Goal: Information Seeking & Learning: Check status

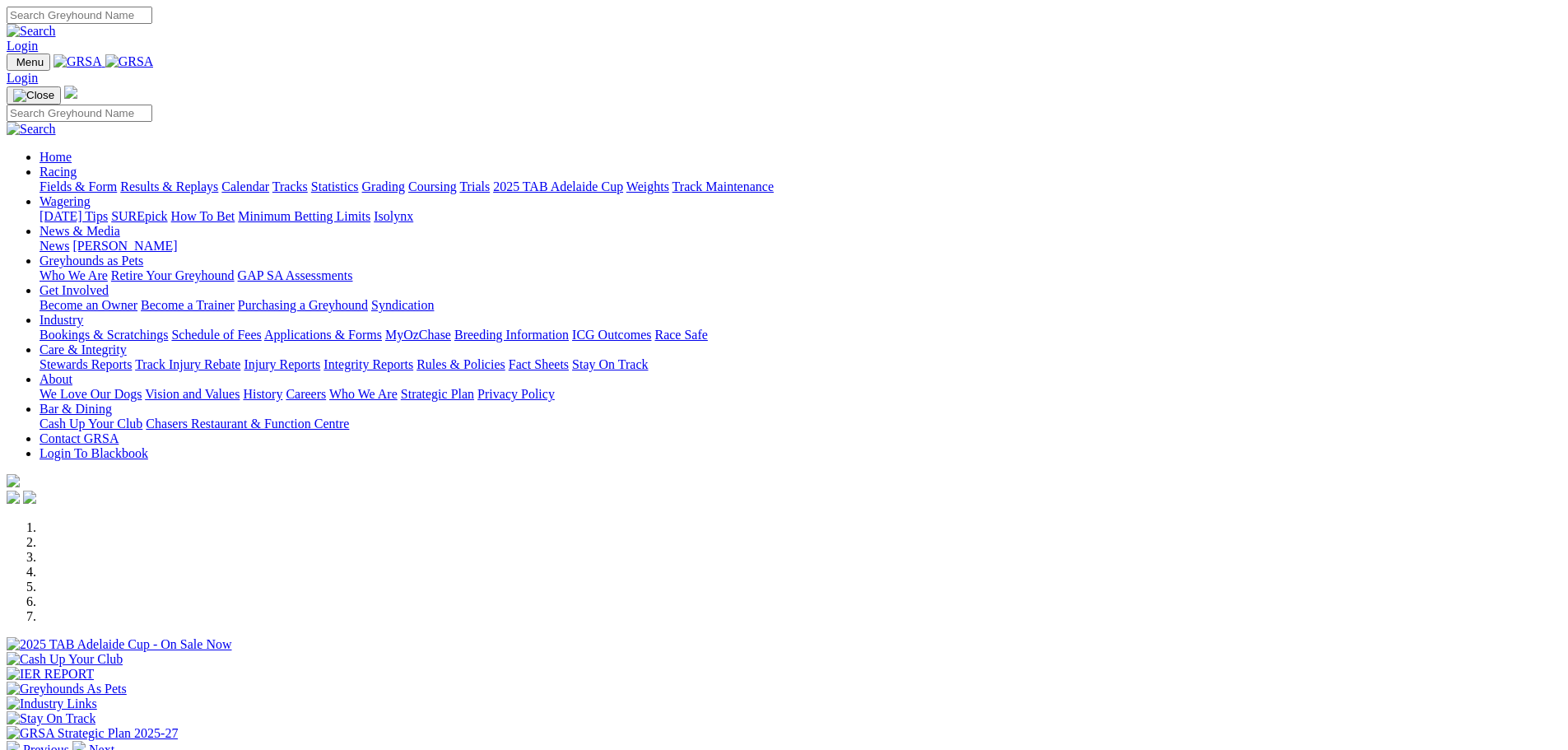
scroll to position [330, 0]
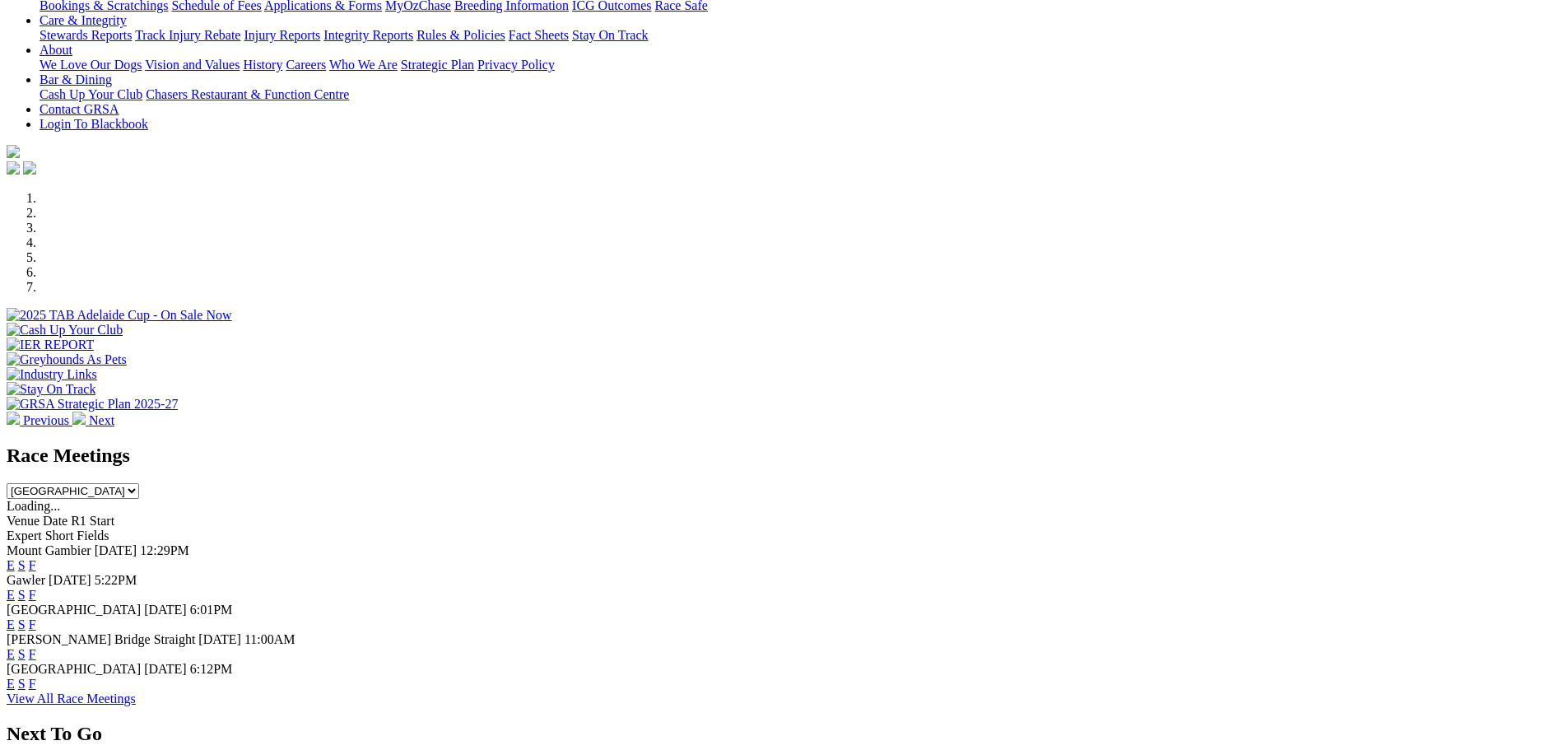
click at [37, 588] on link "F" at bounding box center [32, 595] width 7 height 14
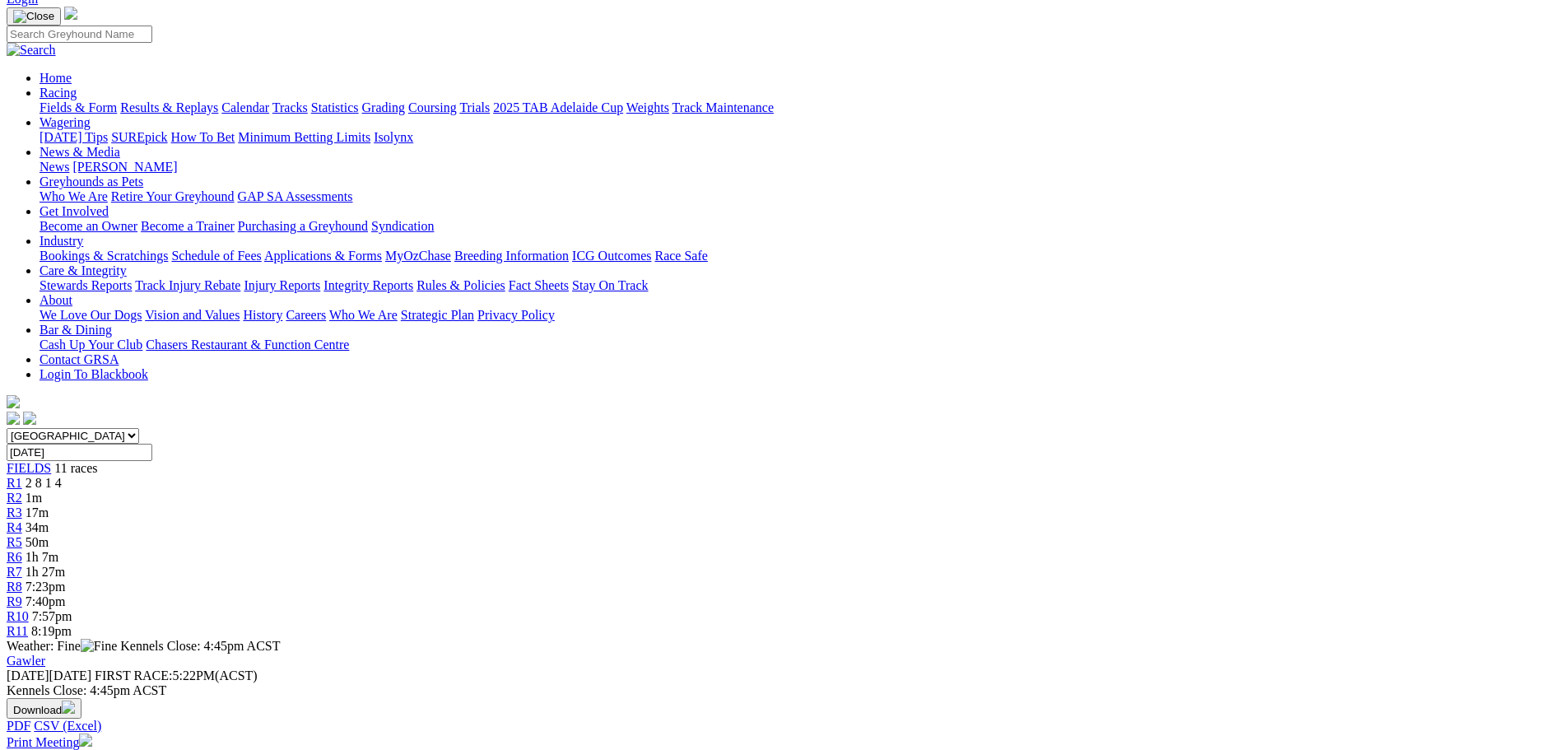
scroll to position [247, 0]
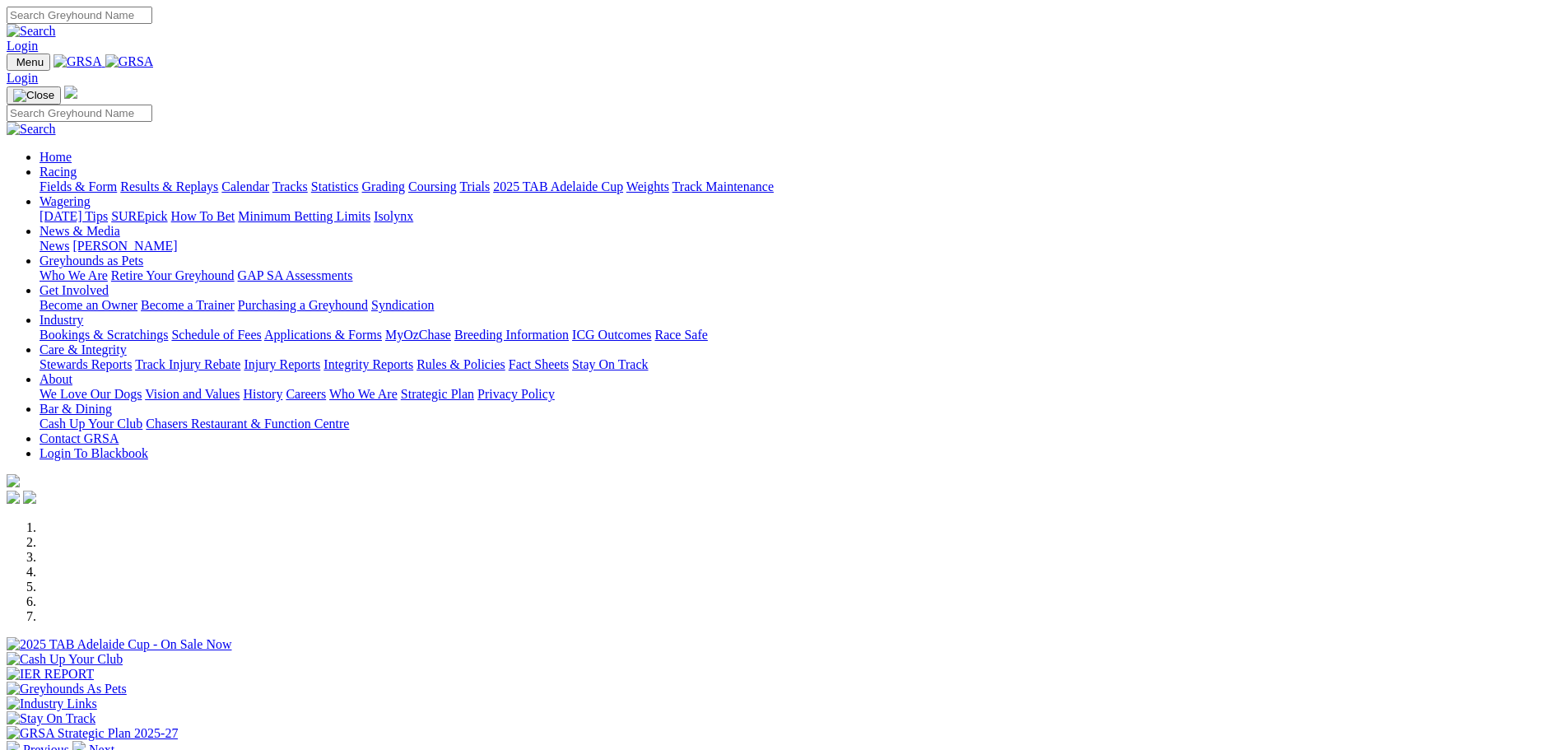
click at [218, 179] on link "Results & Replays" at bounding box center [169, 186] width 98 height 14
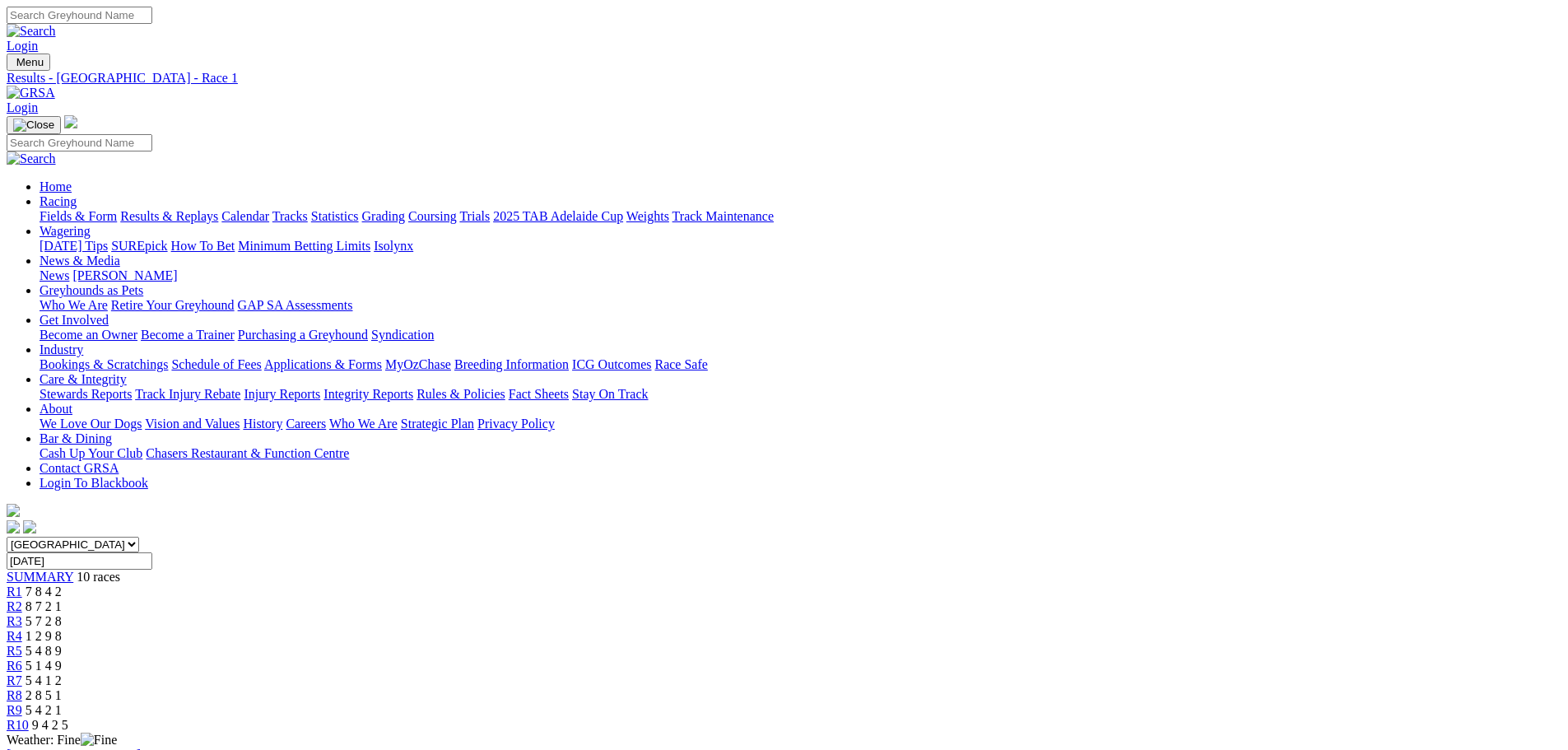
scroll to position [165, 0]
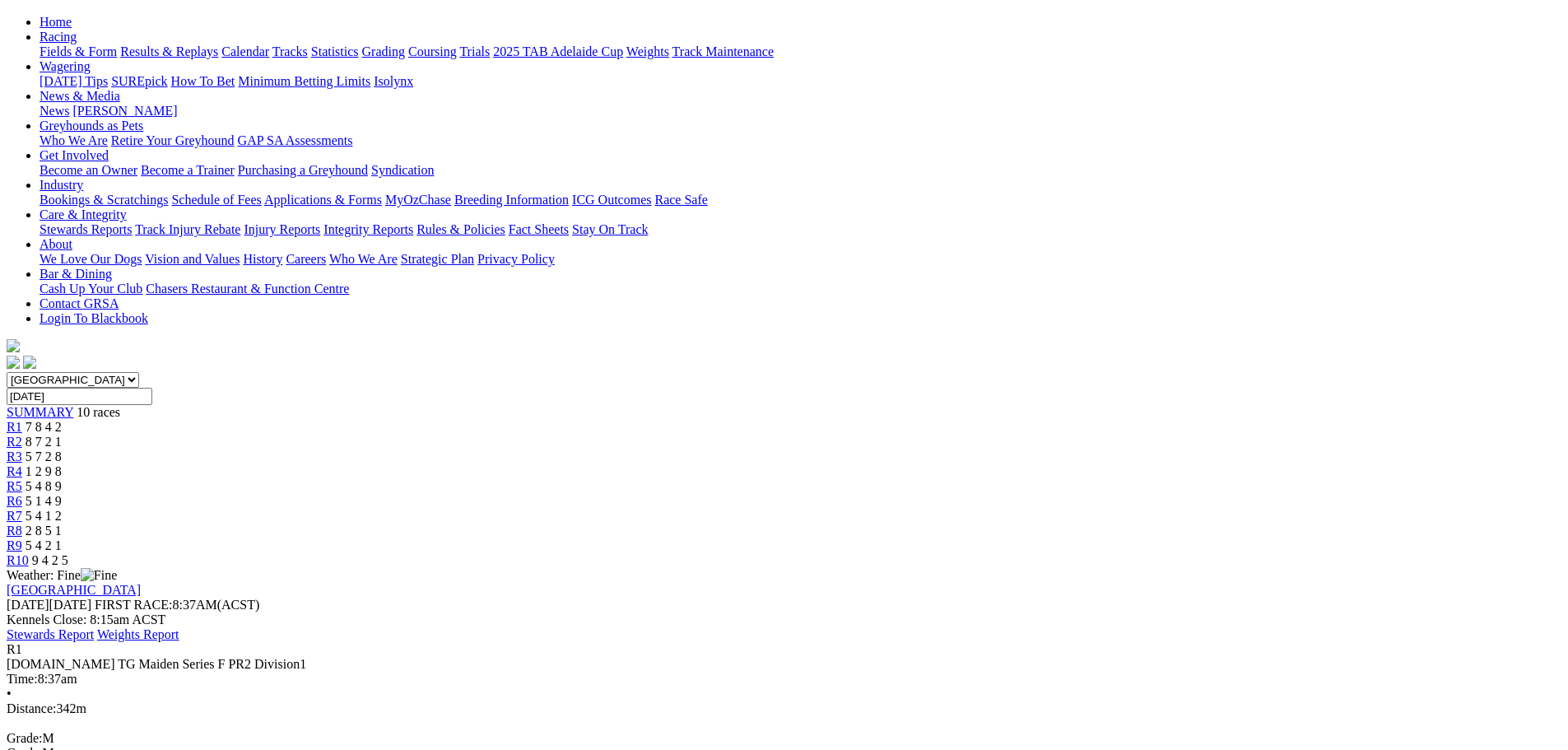
click at [22, 435] on span "R2" at bounding box center [14, 442] width 16 height 14
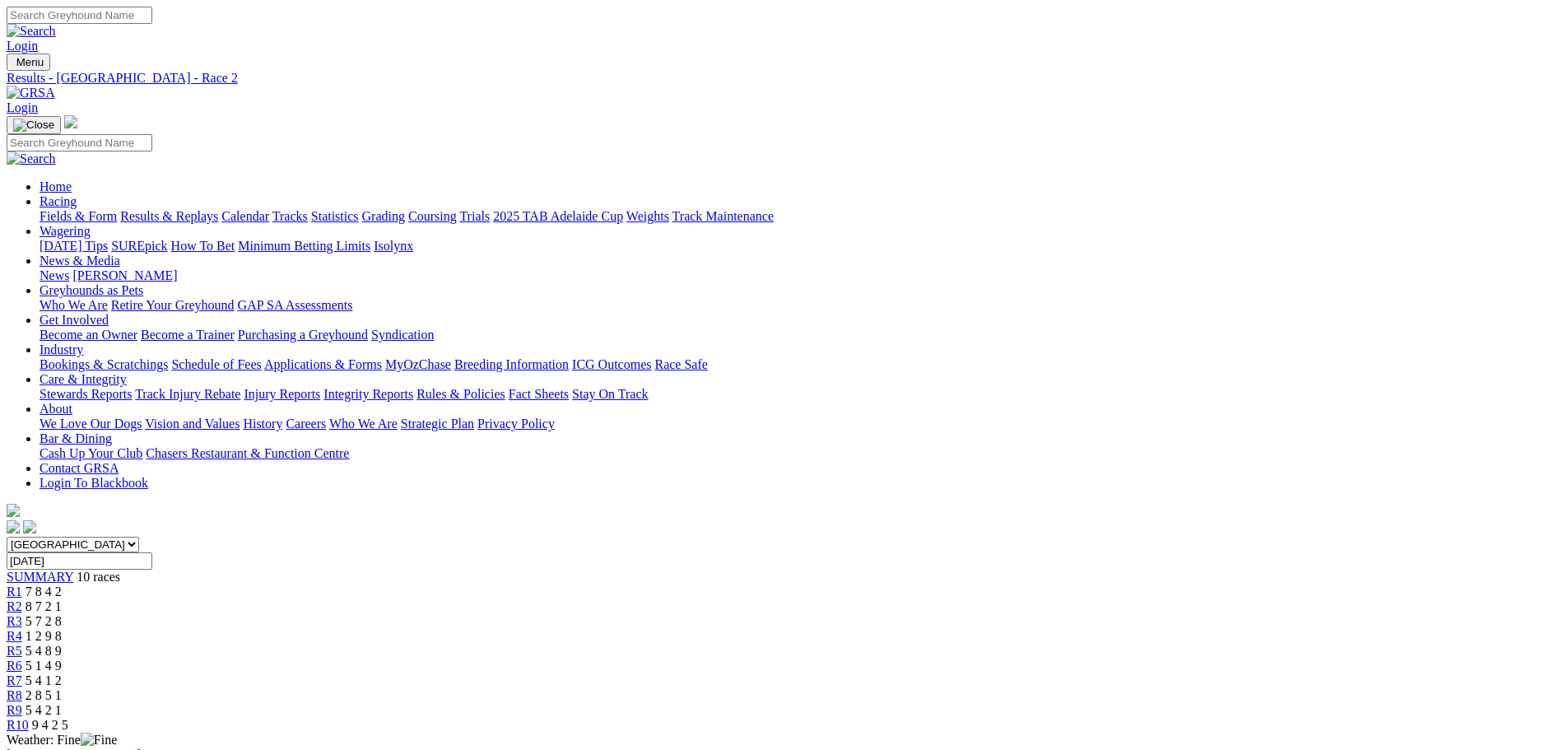
click at [622, 614] on div "R3 5 7 2 8" at bounding box center [783, 621] width 1555 height 15
click at [22, 629] on span "R4" at bounding box center [14, 636] width 16 height 14
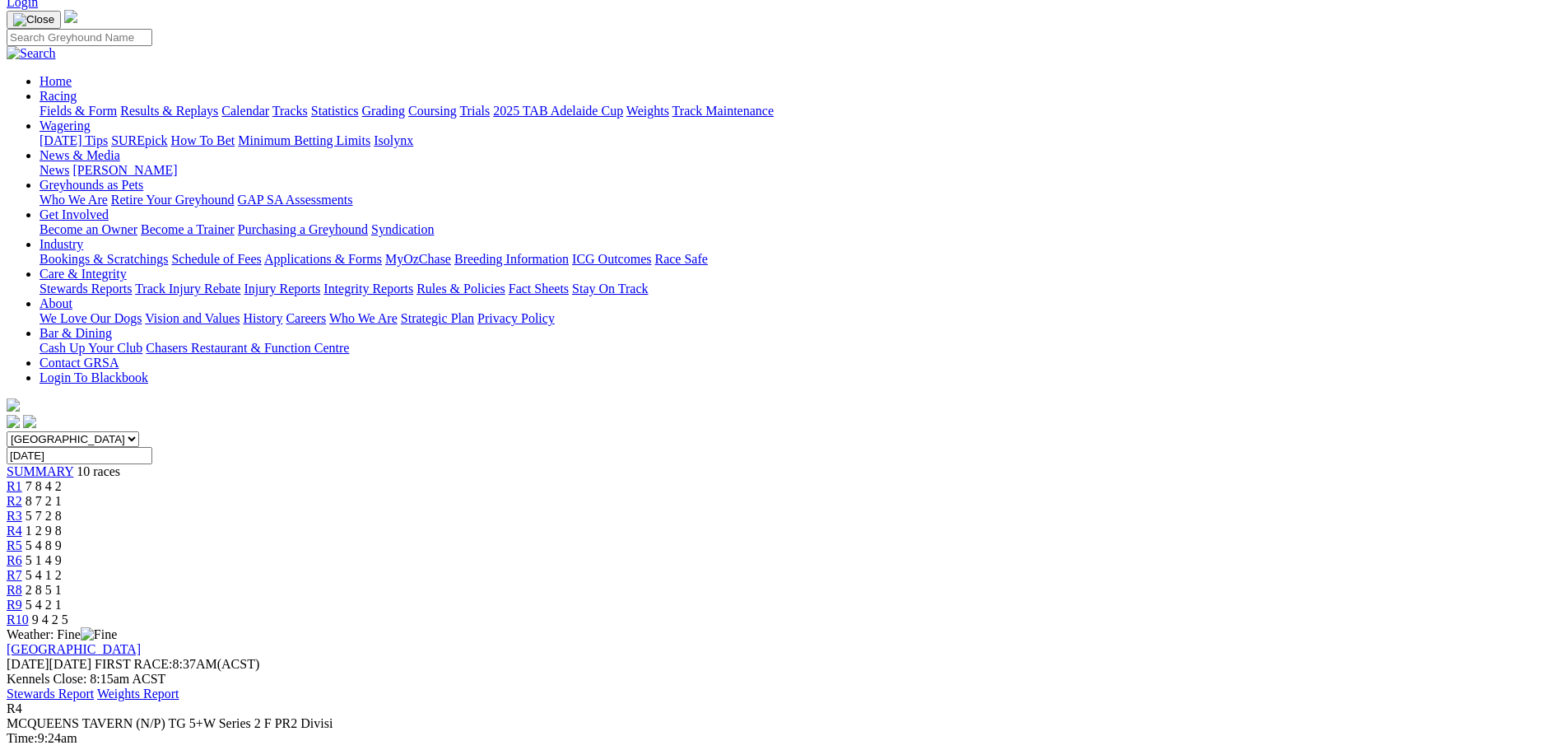
scroll to position [165, 0]
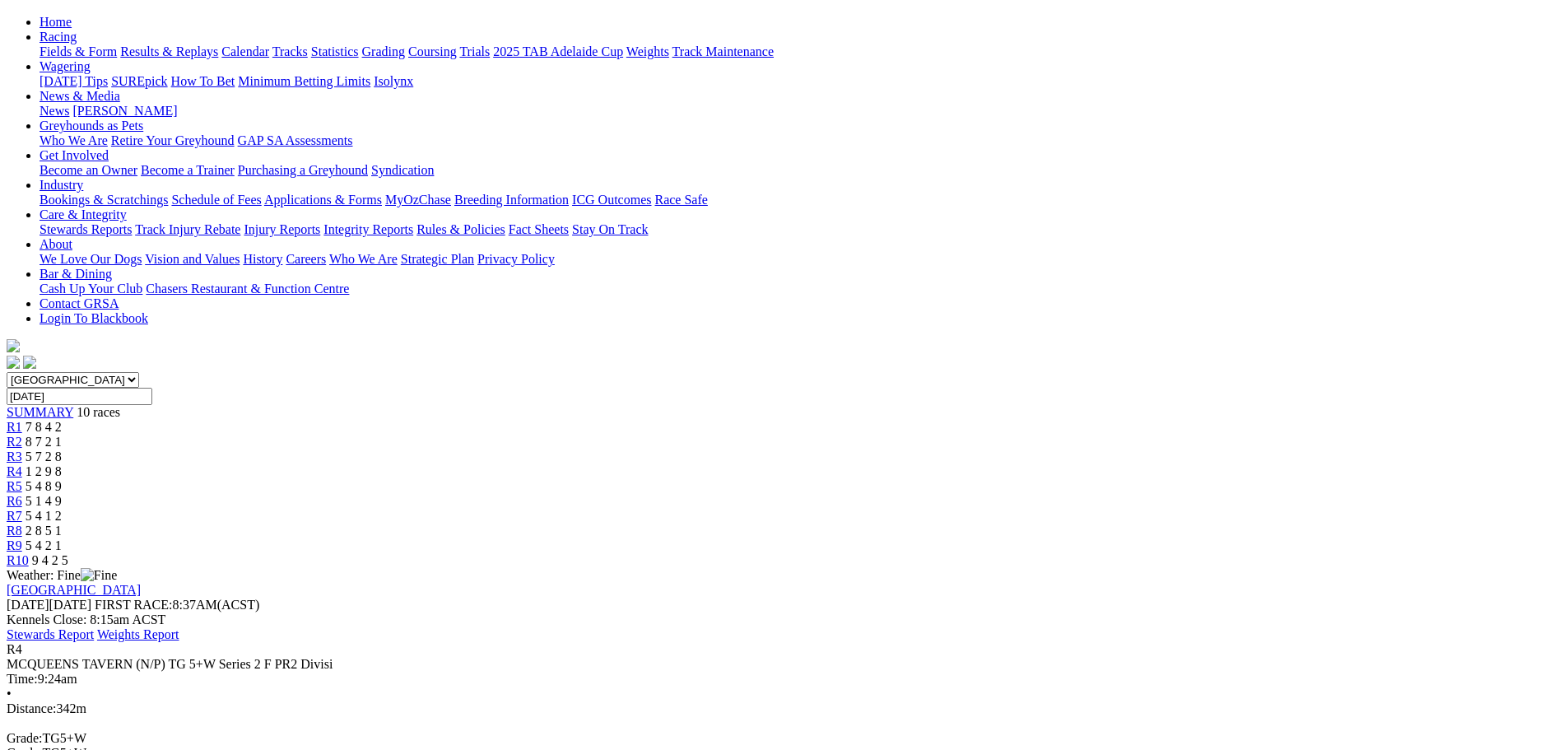
click at [22, 479] on span "R5" at bounding box center [14, 486] width 16 height 14
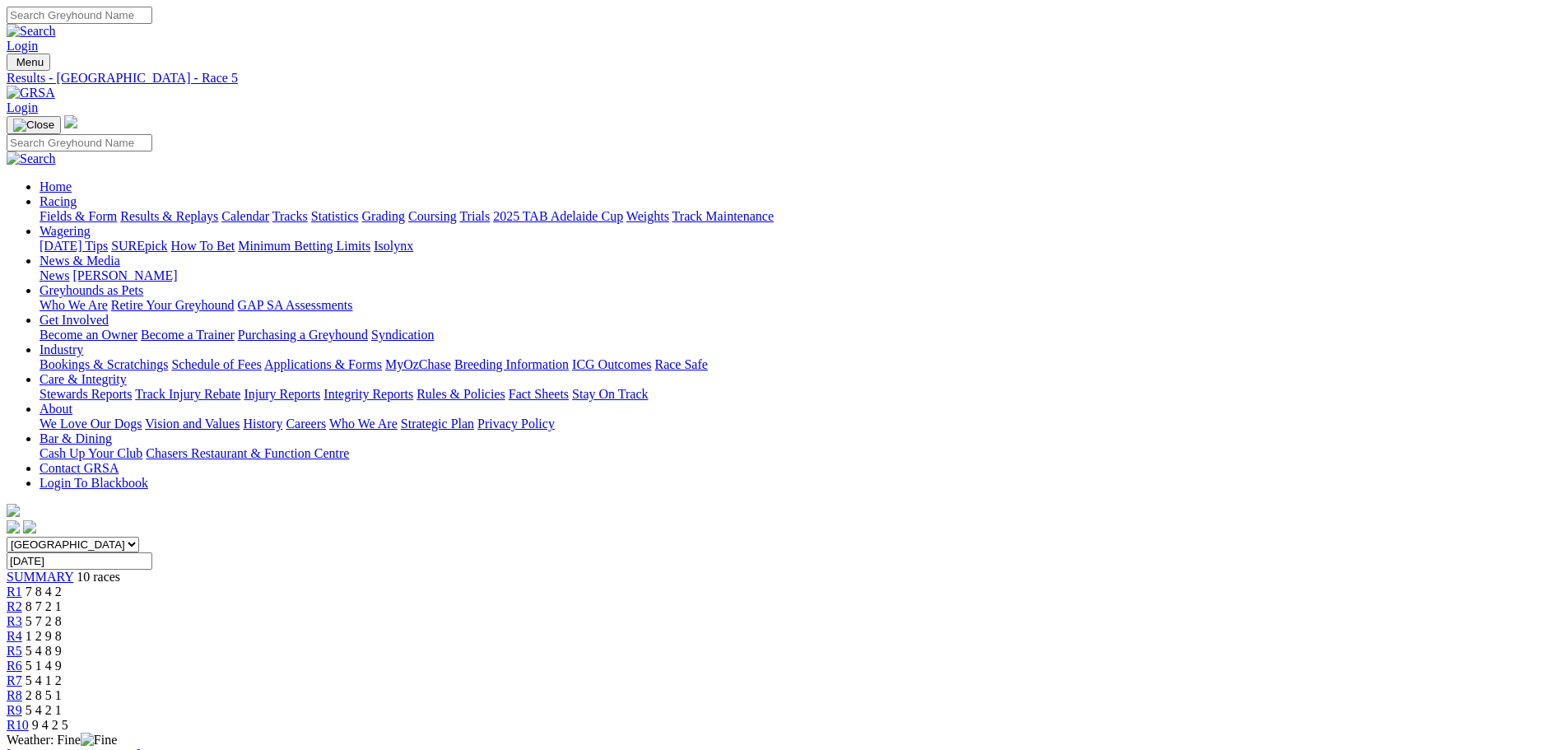
click at [22, 658] on span "R6" at bounding box center [14, 665] width 16 height 14
click at [22, 673] on link "R7" at bounding box center [14, 681] width 16 height 14
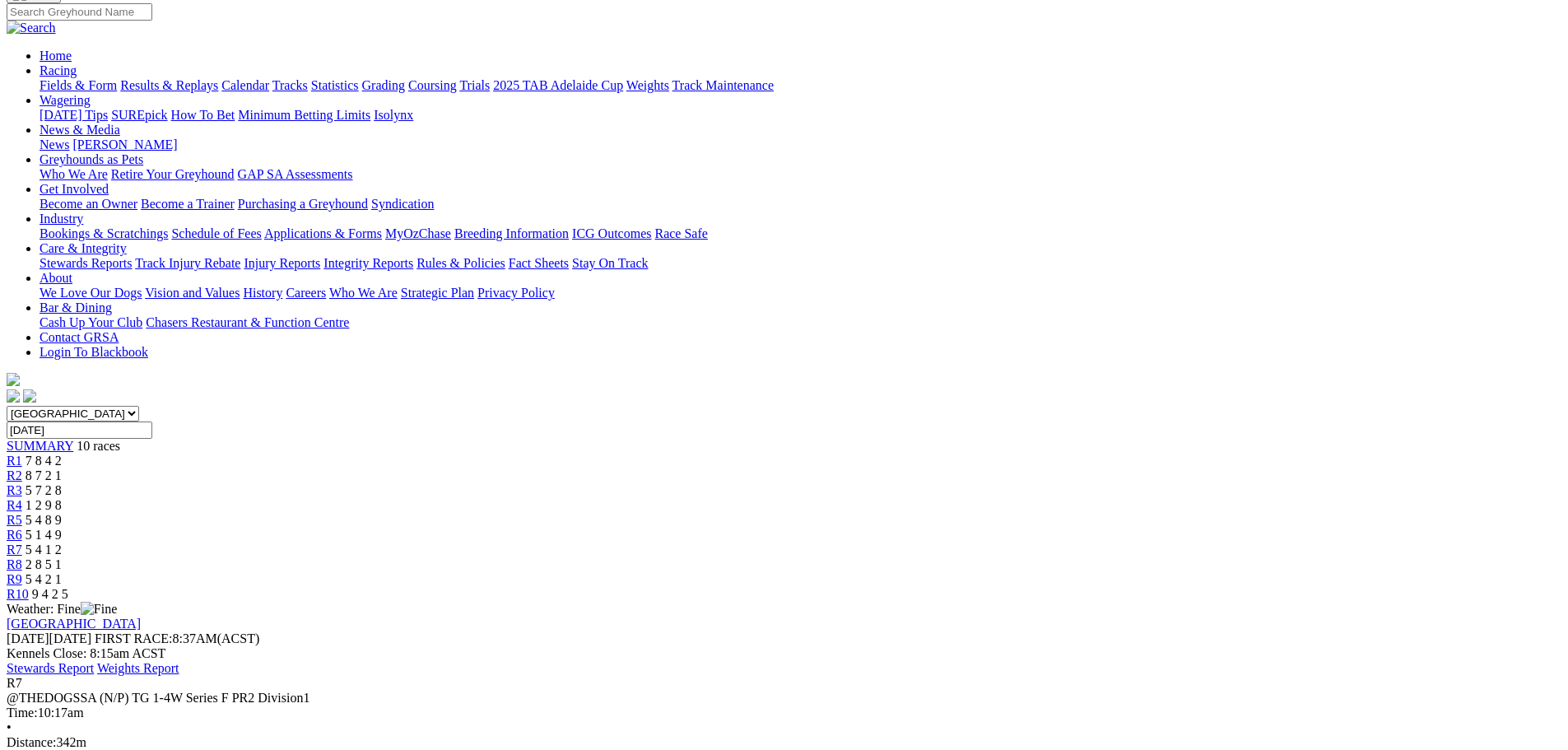
scroll to position [165, 0]
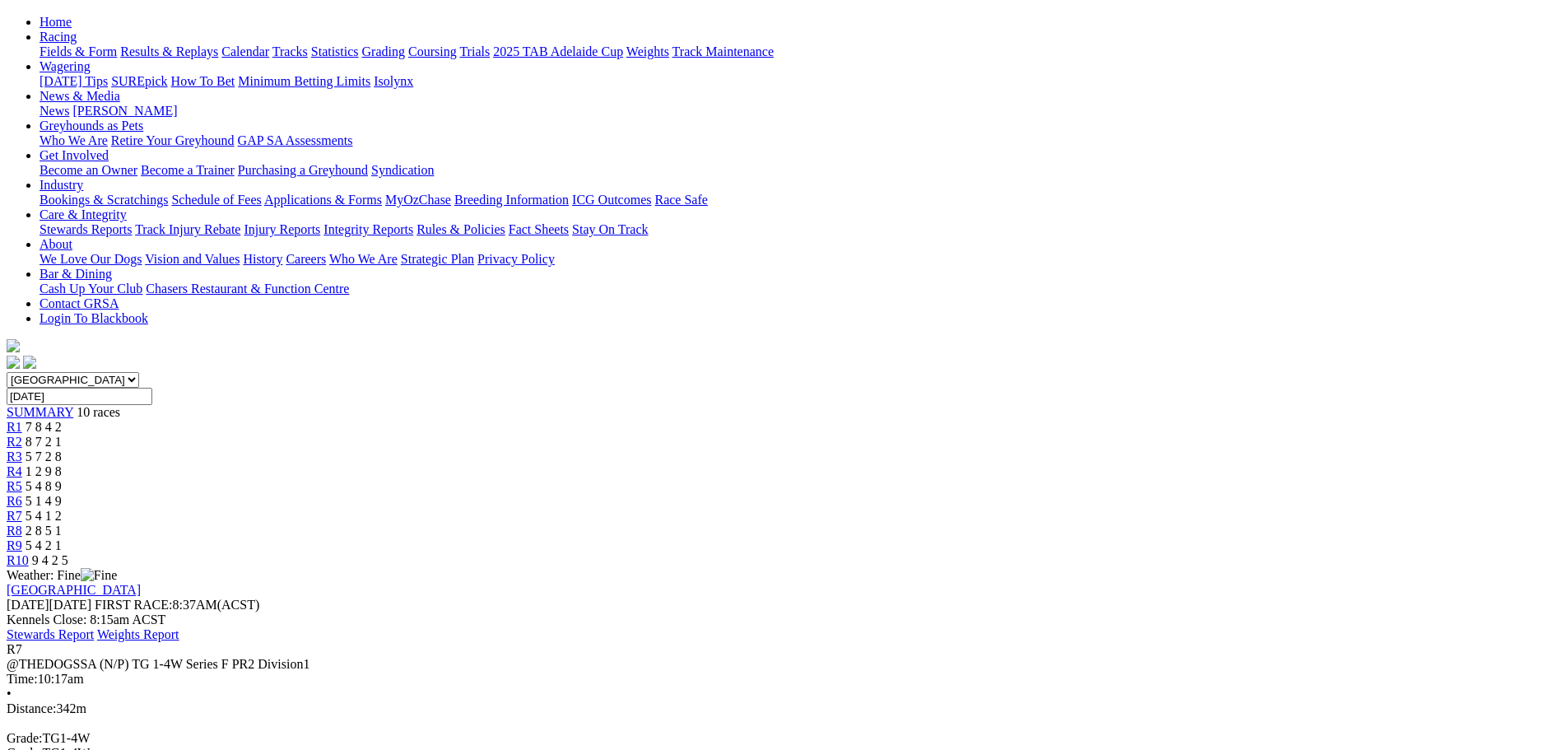
click at [22, 524] on span "R8" at bounding box center [14, 531] width 16 height 14
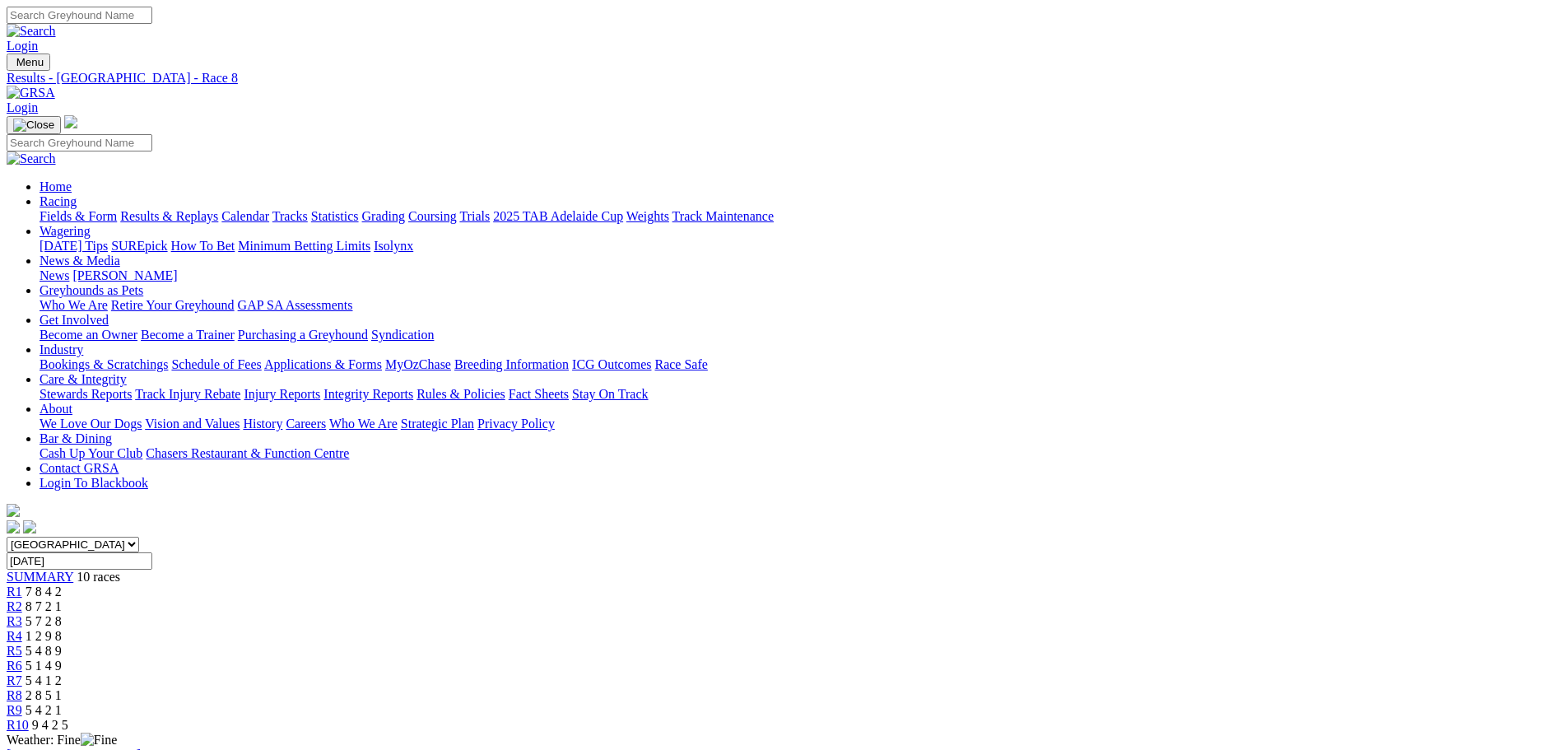
click at [22, 703] on span "R9" at bounding box center [14, 710] width 16 height 14
click at [29, 718] on link "R10" at bounding box center [17, 725] width 22 height 14
click at [218, 209] on link "Results & Replays" at bounding box center [169, 216] width 98 height 14
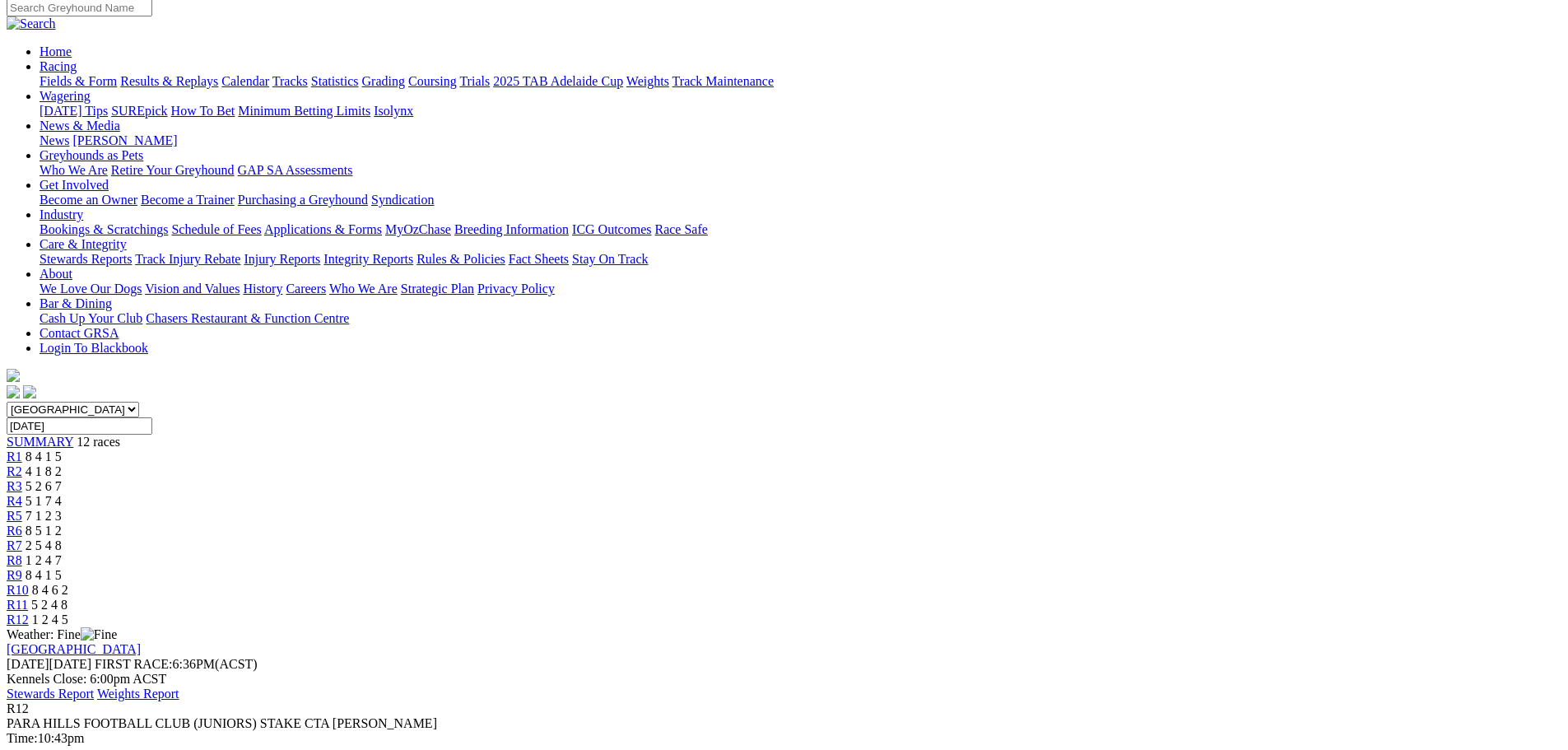
scroll to position [165, 0]
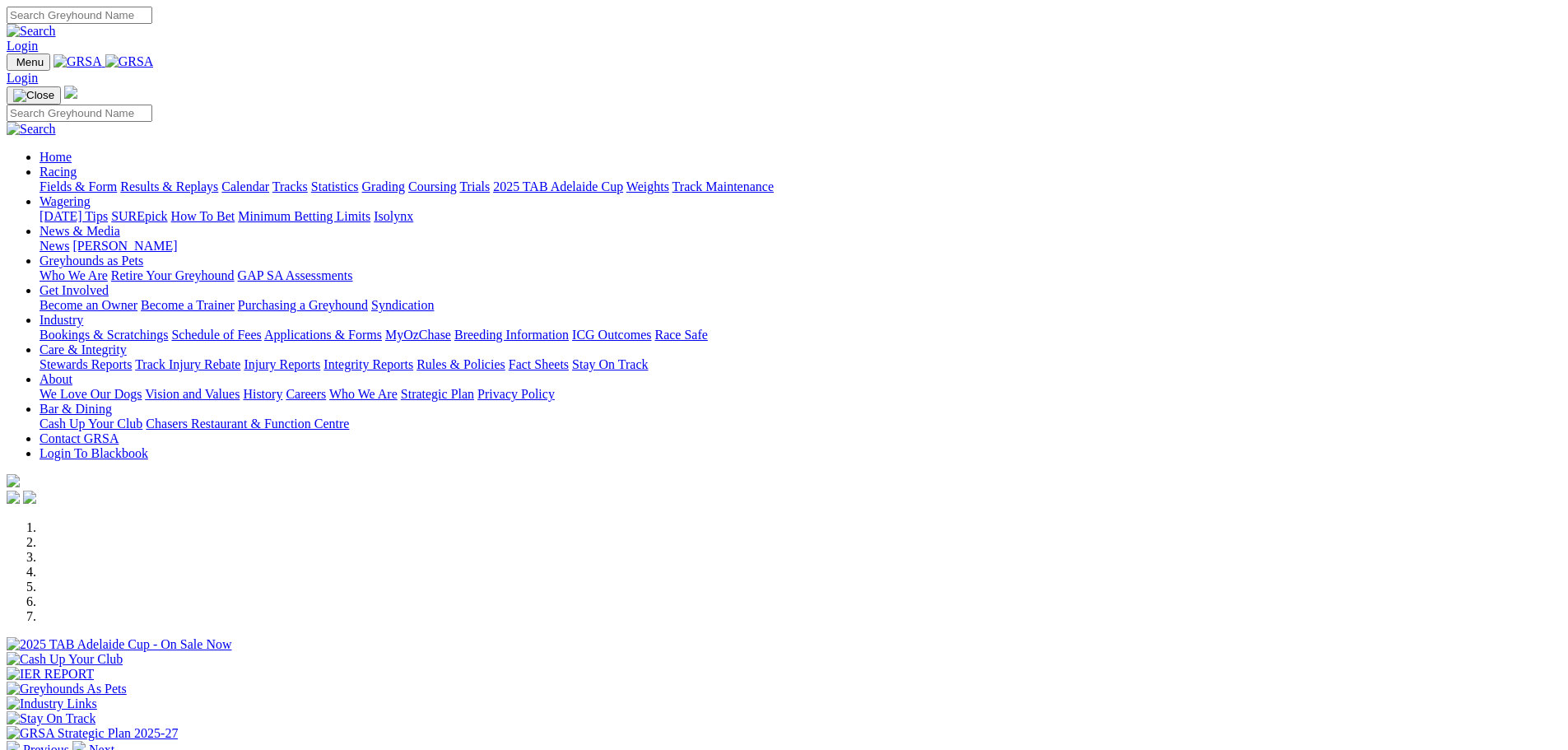
scroll to position [330, 0]
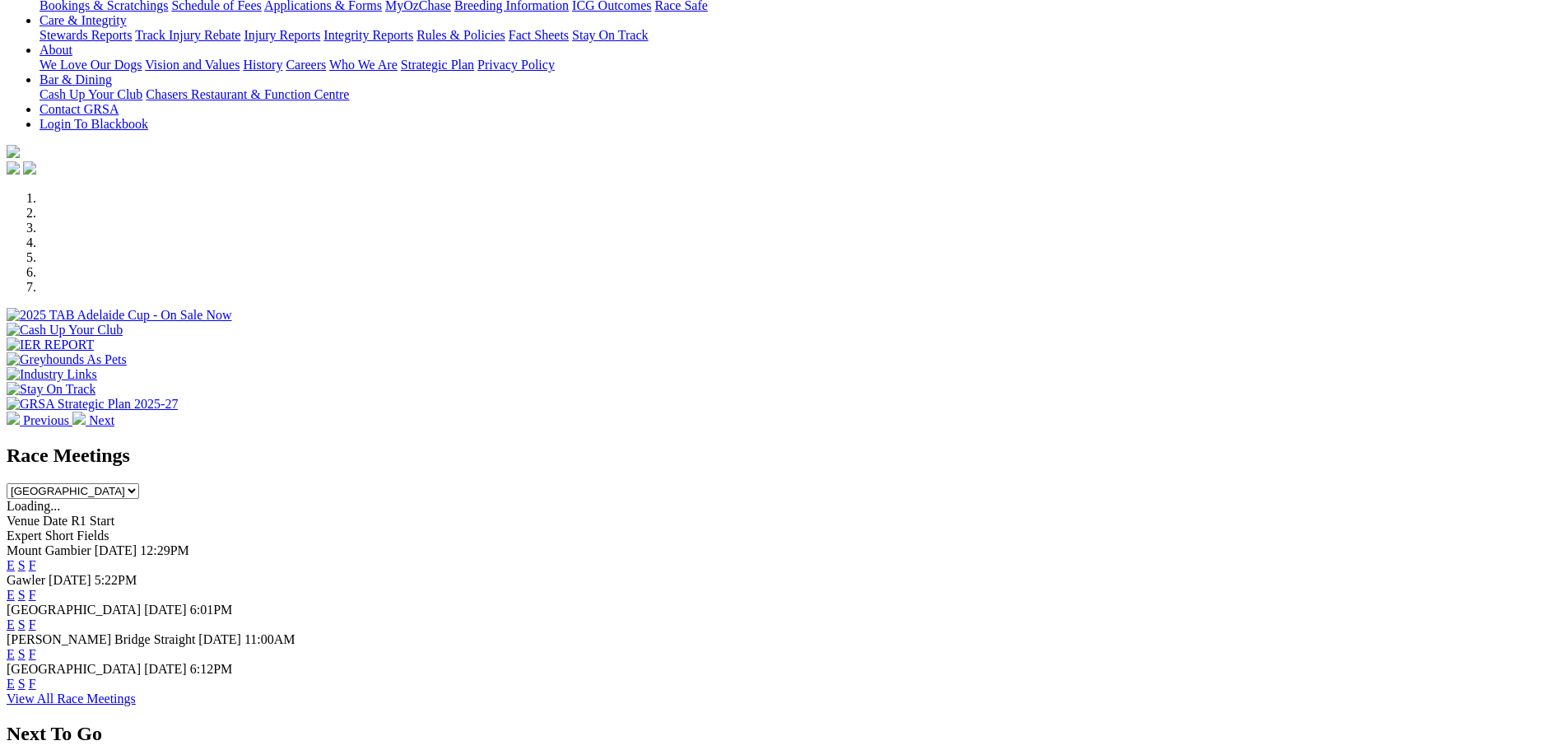
click at [37, 617] on link "F" at bounding box center [32, 624] width 7 height 14
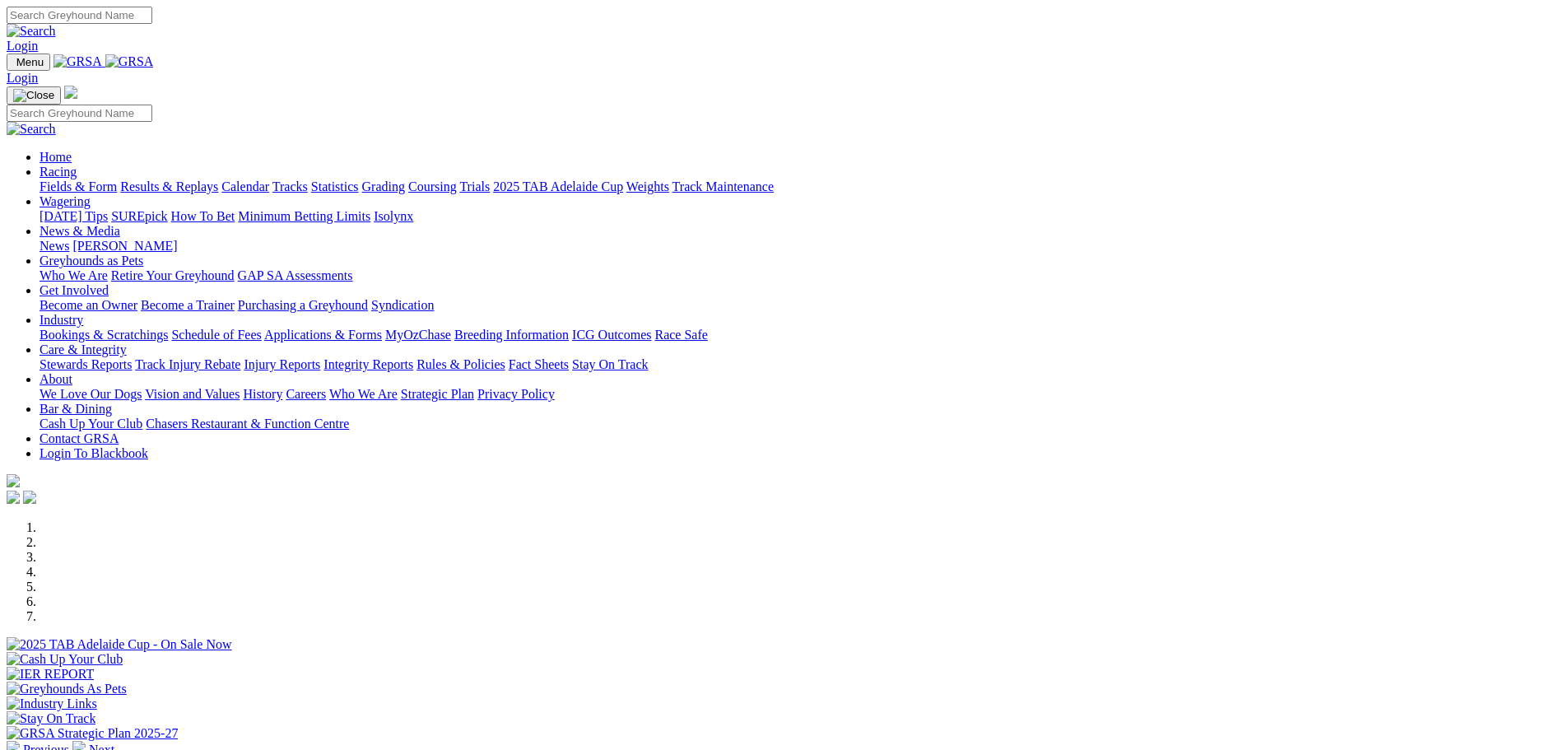
click at [77, 165] on link "Racing" at bounding box center [58, 172] width 37 height 14
click at [218, 179] on link "Results & Replays" at bounding box center [169, 186] width 98 height 14
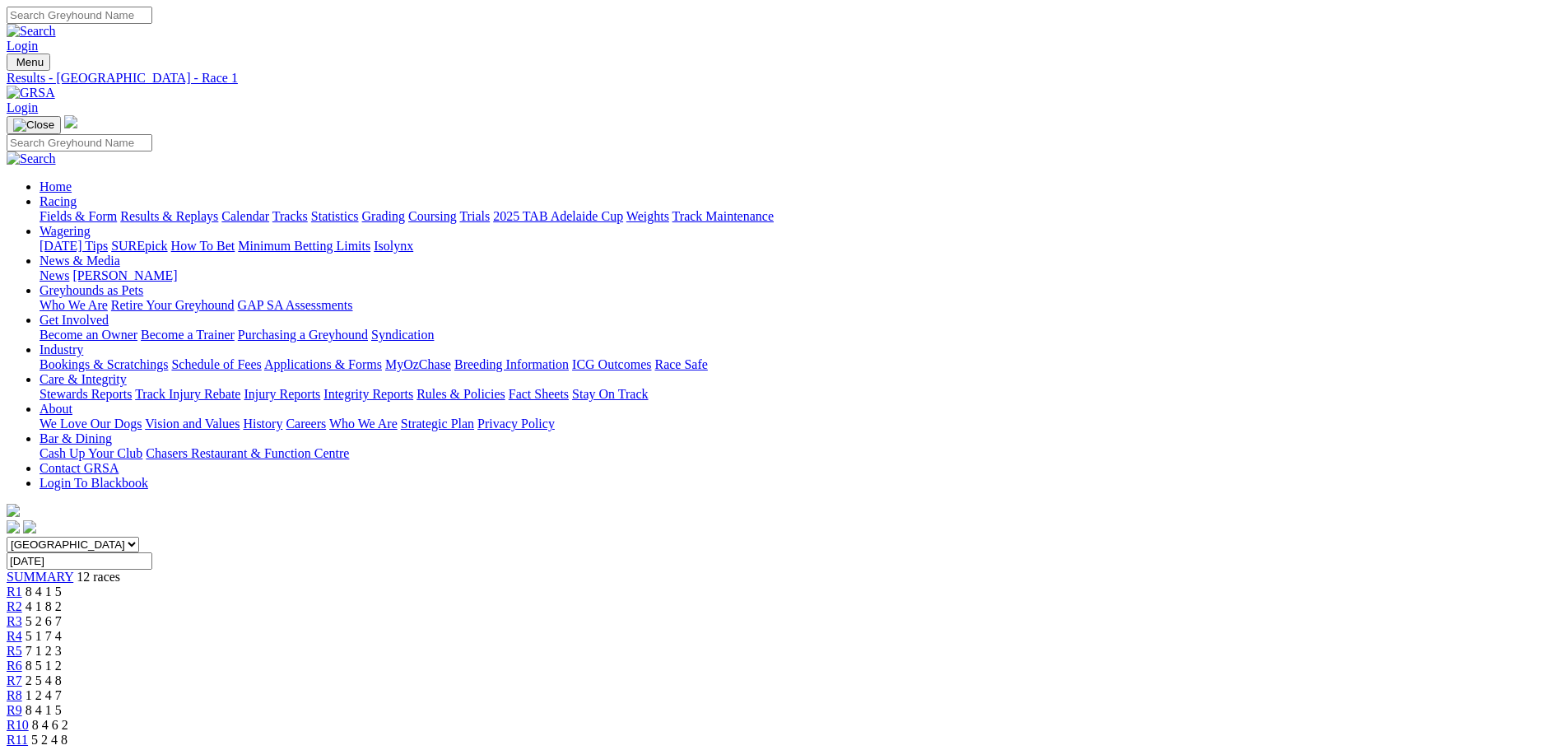
click at [739, 643] on div "R5 7 1 2 3" at bounding box center [783, 650] width 1555 height 15
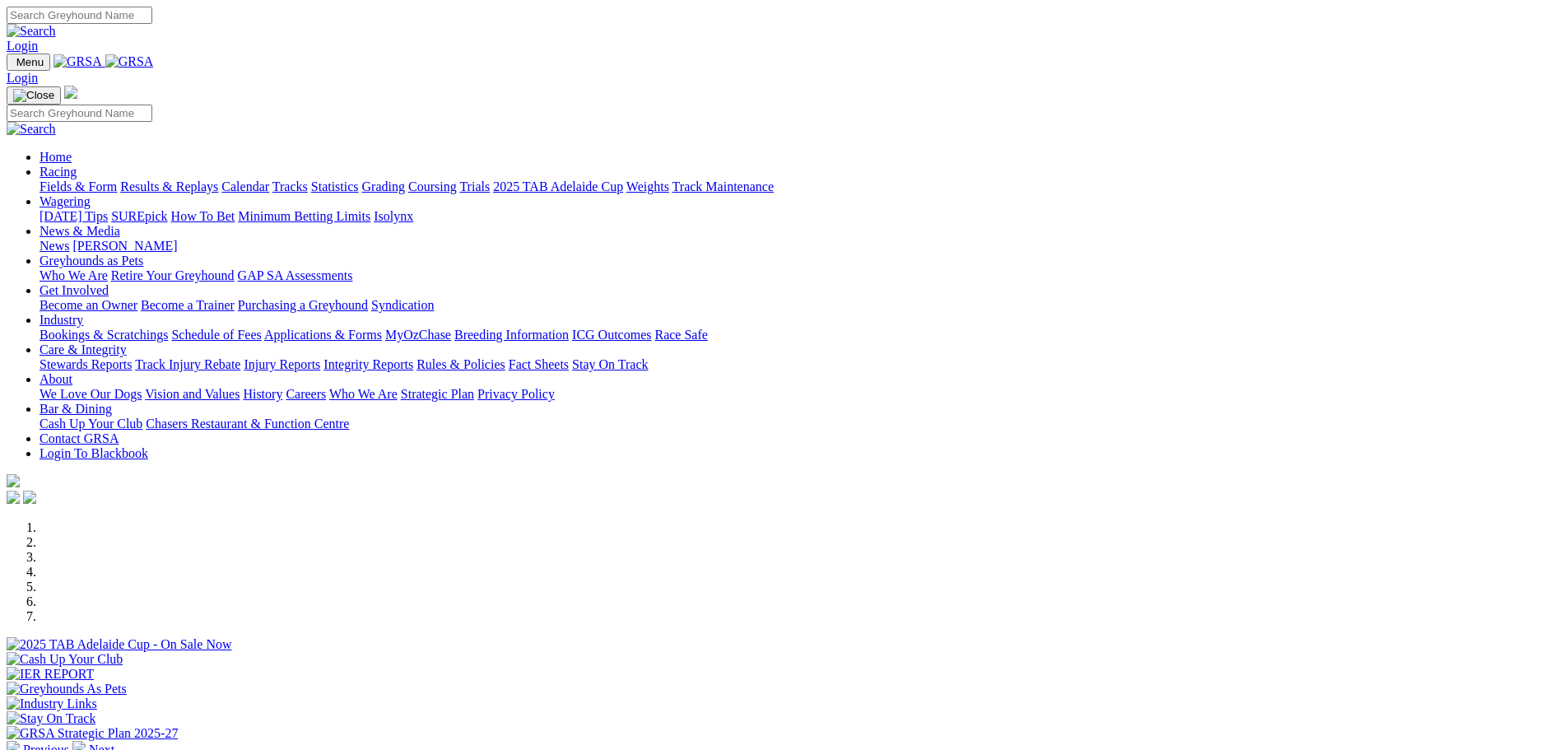
click at [77, 165] on link "Racing" at bounding box center [58, 172] width 37 height 14
click at [218, 179] on link "Results & Replays" at bounding box center [169, 186] width 98 height 14
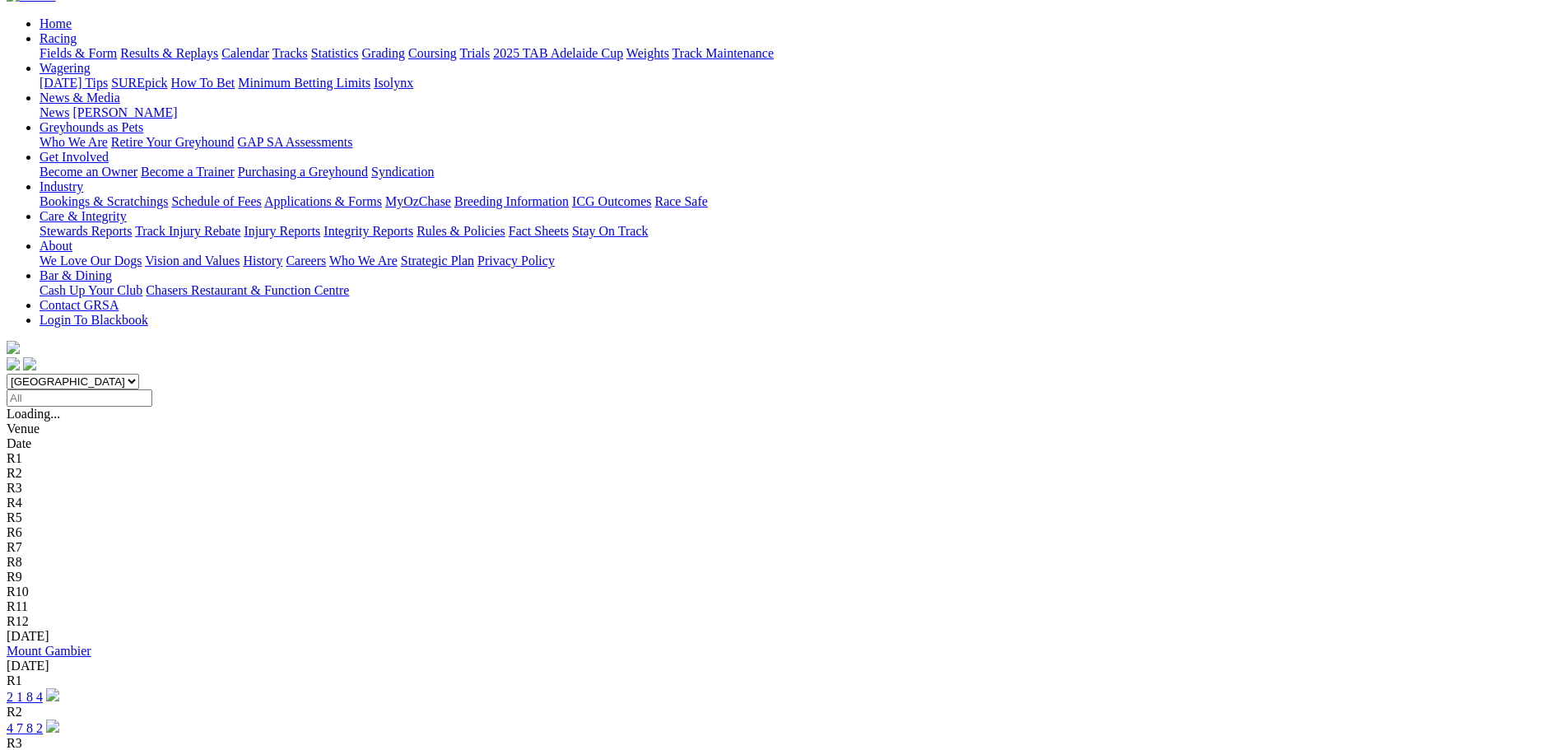
scroll to position [165, 0]
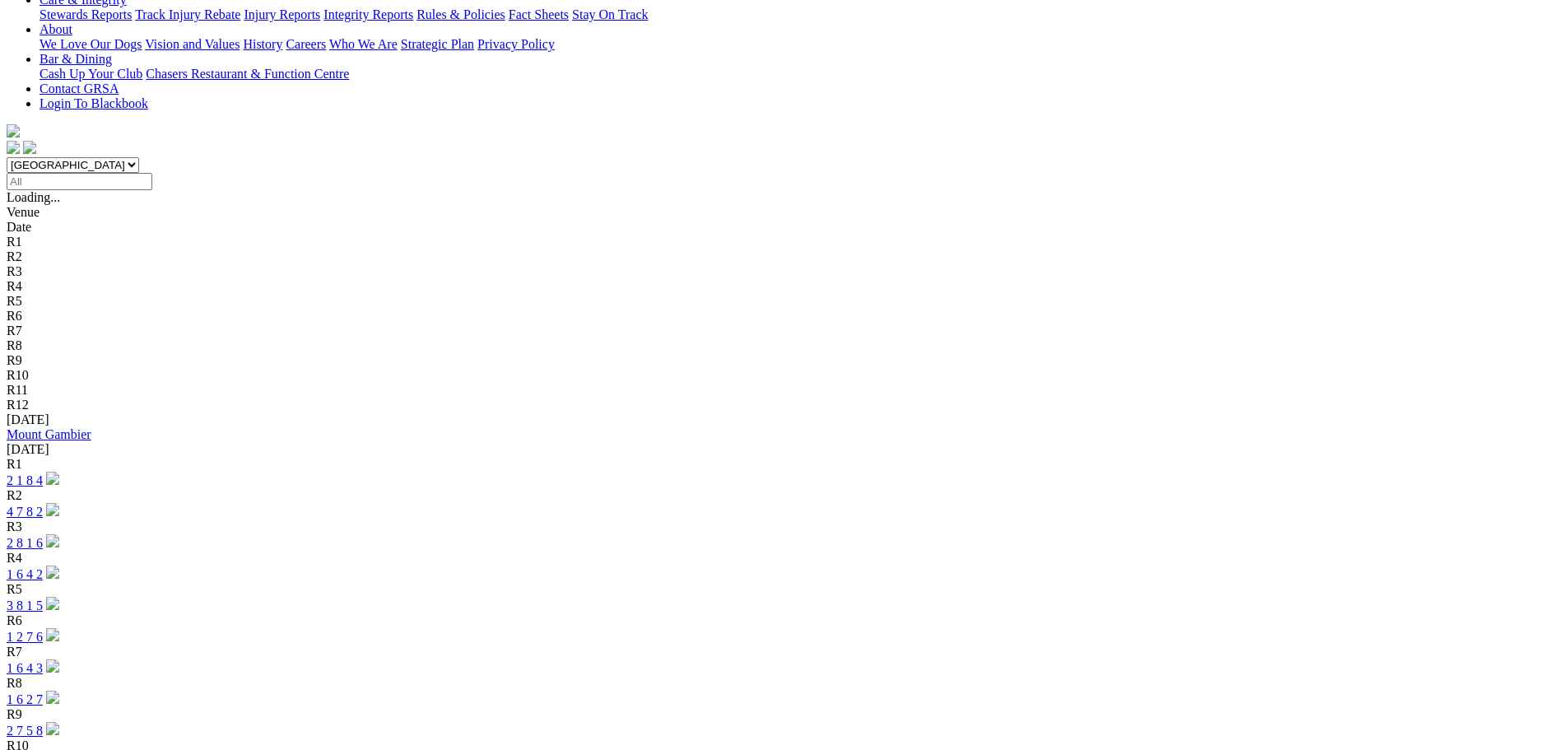
scroll to position [412, 0]
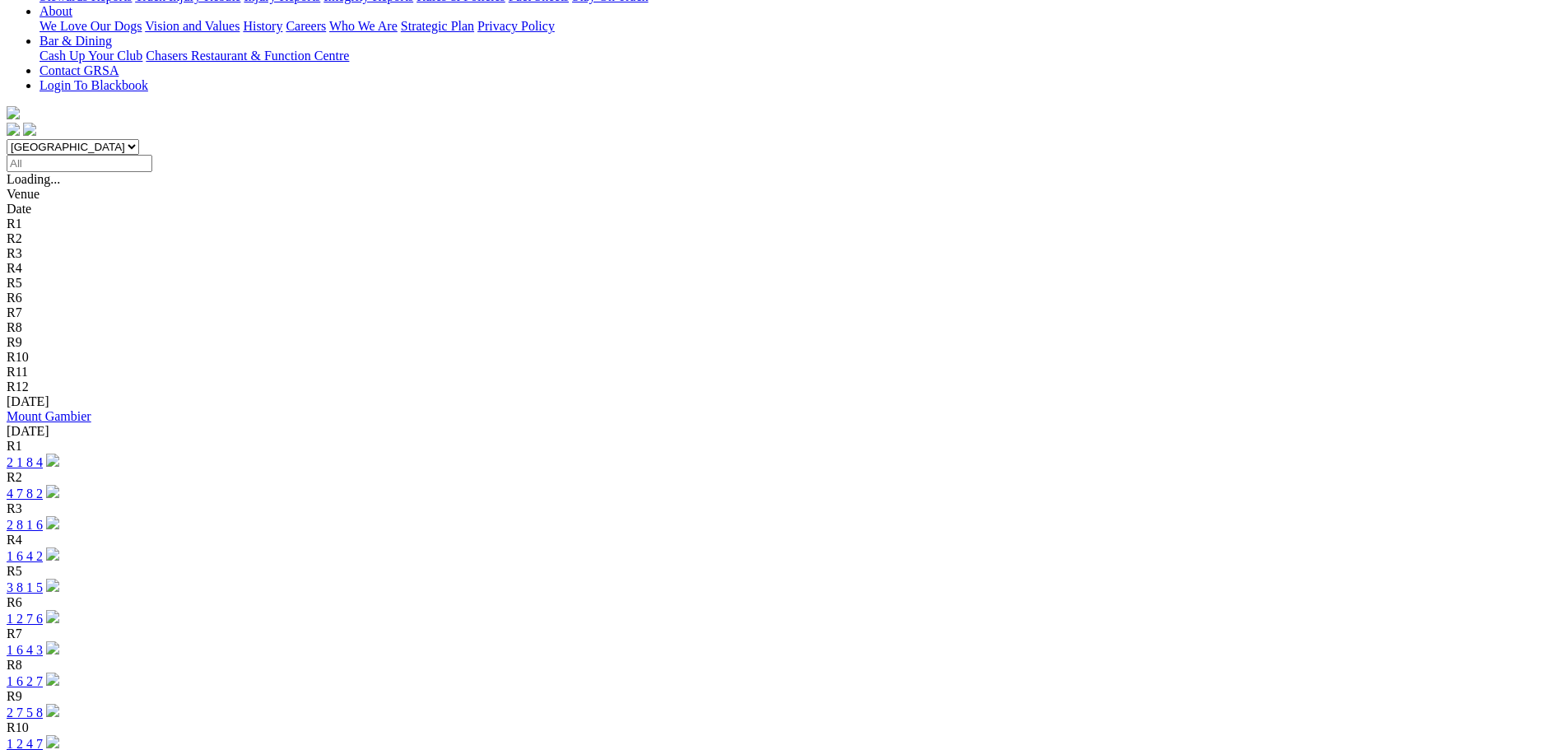
scroll to position [412, 0]
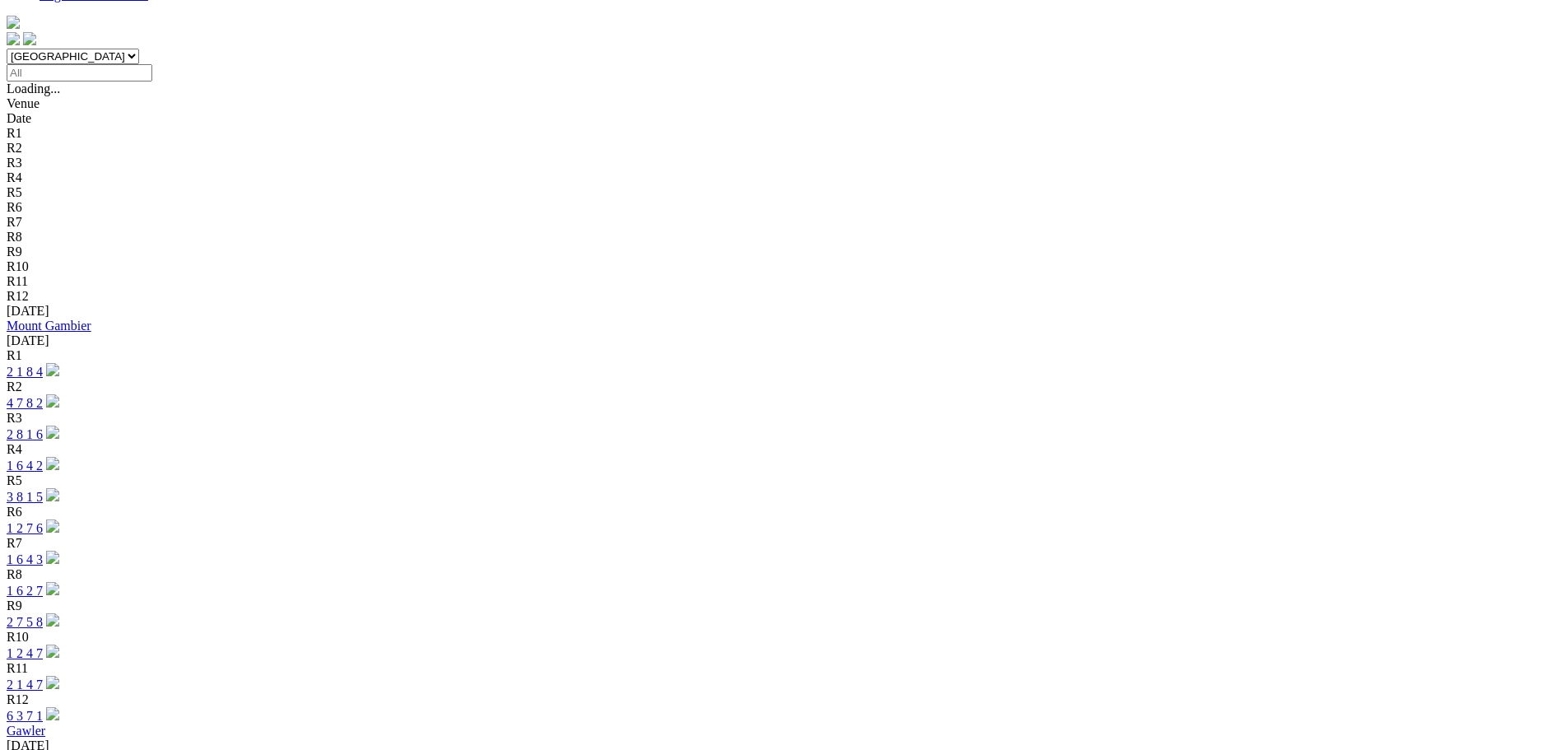
scroll to position [493, 0]
